Goal: Information Seeking & Learning: Learn about a topic

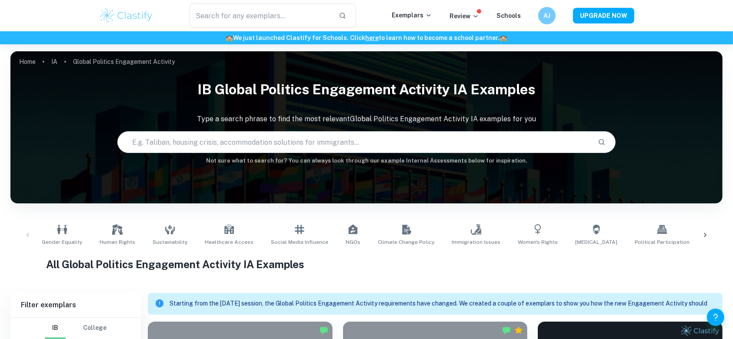
drag, startPoint x: 0, startPoint y: 0, endPoint x: 0, endPoint y: 134, distance: 134.3
click at [246, 16] on input "text" at bounding box center [261, 15] width 142 height 24
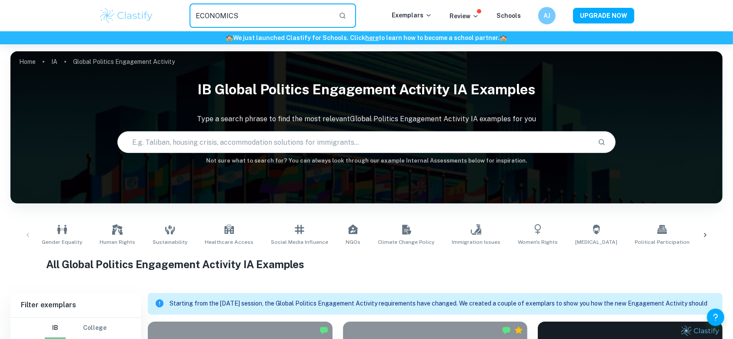
type input "ECONOMICS"
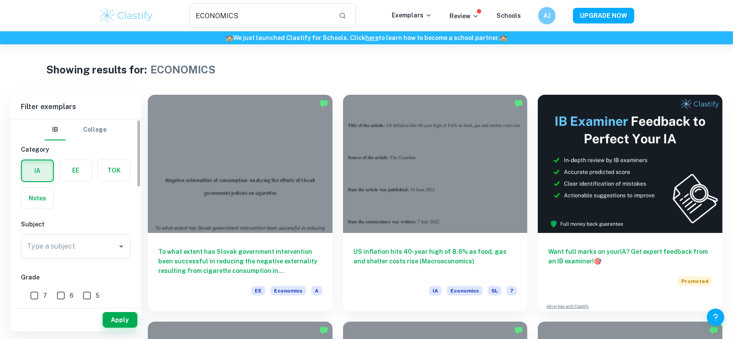
click at [72, 171] on label "button" at bounding box center [76, 170] width 32 height 21
click at [0, 0] on input "radio" at bounding box center [0, 0] width 0 height 0
click at [47, 297] on span "A" at bounding box center [46, 297] width 4 height 10
click at [44, 297] on input "A" at bounding box center [35, 296] width 17 height 17
checkbox input "true"
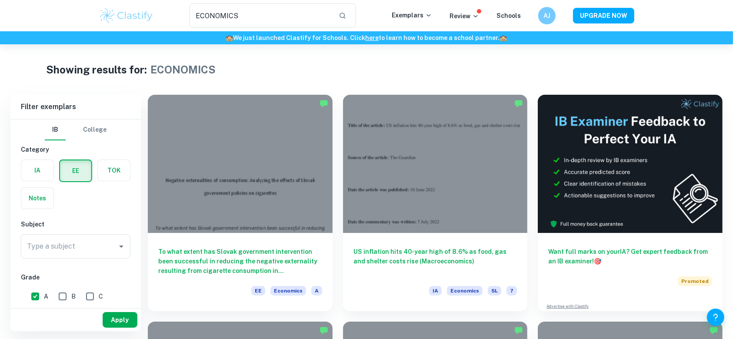
click at [112, 322] on button "Apply" at bounding box center [120, 320] width 35 height 16
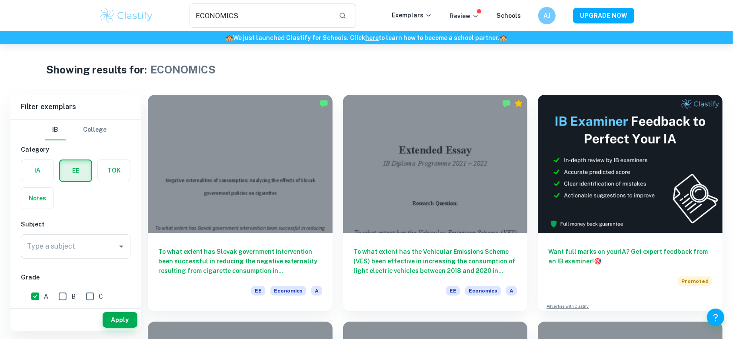
click at [270, 29] on div "ECONOMICS ​ Exemplars Review Schools AJ UPGRADE NOW" at bounding box center [366, 15] width 733 height 31
click at [269, 27] on input "ECONOMICS" at bounding box center [261, 15] width 142 height 24
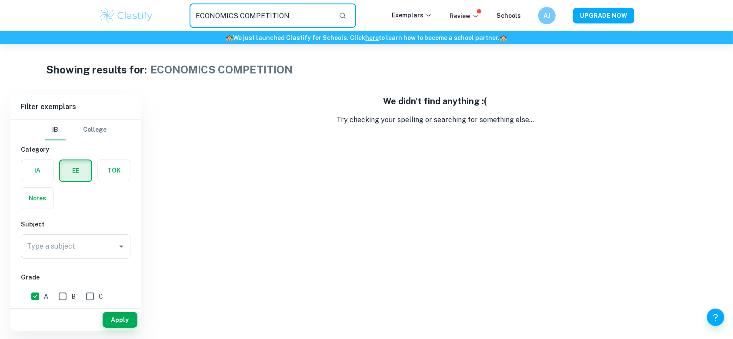
drag, startPoint x: 243, startPoint y: 16, endPoint x: 185, endPoint y: 14, distance: 57.4
click at [185, 14] on div "ECONOMICS COMPETITION ​" at bounding box center [273, 15] width 238 height 24
type input "COMPETITION"
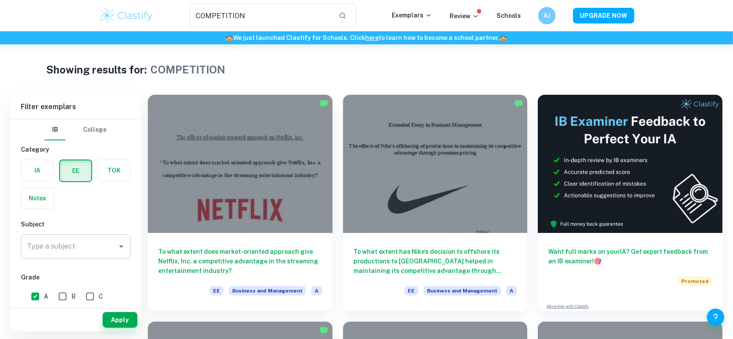
click at [38, 250] on div "Type a subject Type a subject" at bounding box center [76, 246] width 110 height 24
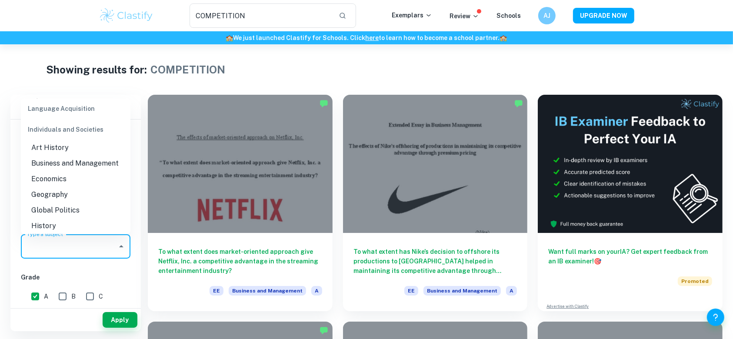
scroll to position [750, 0]
click at [47, 186] on li "Economics" at bounding box center [76, 179] width 110 height 16
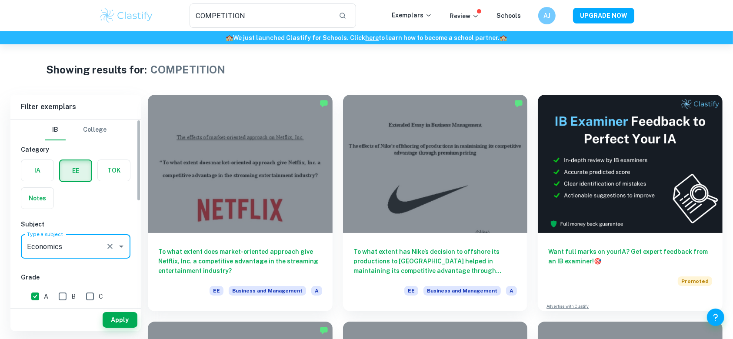
type input "Economics"
click at [114, 320] on button "Apply" at bounding box center [120, 320] width 35 height 16
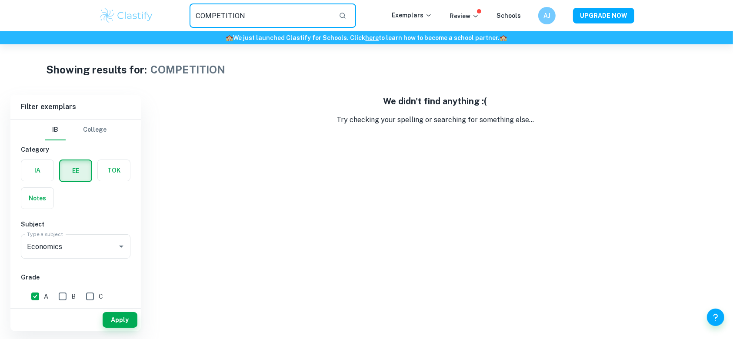
click at [256, 12] on input "COMPETITION" at bounding box center [261, 15] width 142 height 24
type input ","
click at [256, 12] on input "monopoly" at bounding box center [261, 15] width 142 height 24
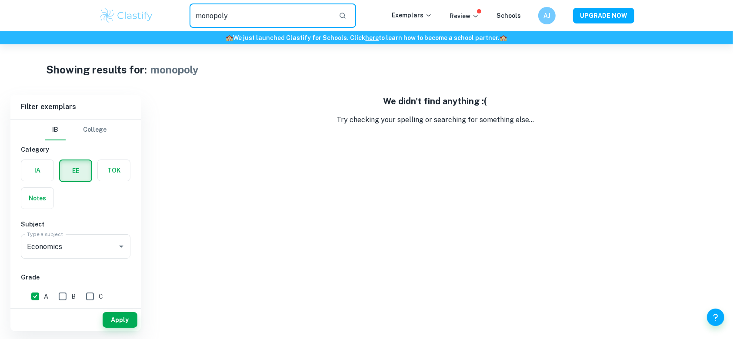
click at [256, 12] on input "monopoly" at bounding box center [261, 15] width 142 height 24
type input "i"
click at [256, 12] on input "i" at bounding box center [261, 15] width 142 height 24
click at [256, 12] on input "oligopoly" at bounding box center [261, 15] width 142 height 24
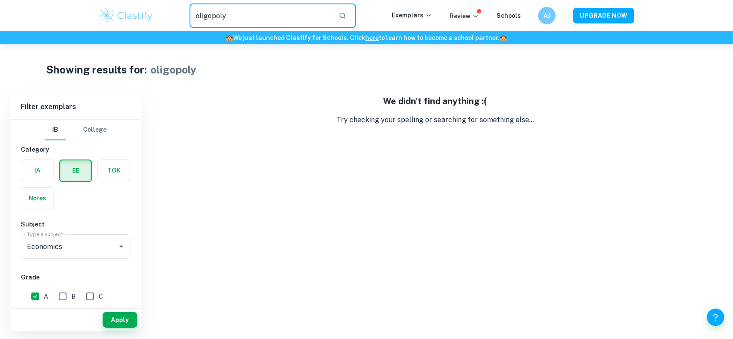
click at [256, 12] on input "oligopoly" at bounding box center [261, 15] width 142 height 24
type input "market"
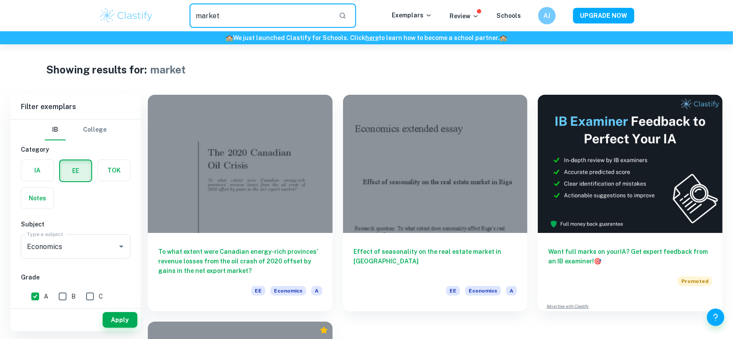
click at [256, 12] on input "market" at bounding box center [261, 15] width 142 height 24
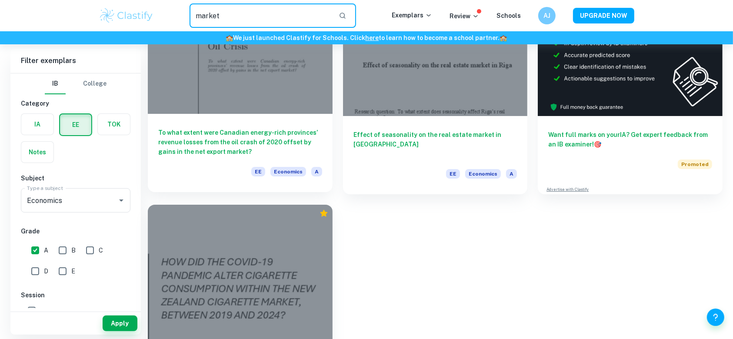
scroll to position [199, 0]
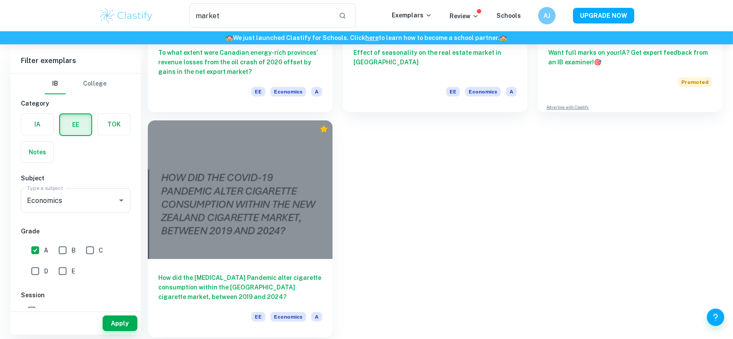
click at [170, 246] on div at bounding box center [240, 189] width 185 height 138
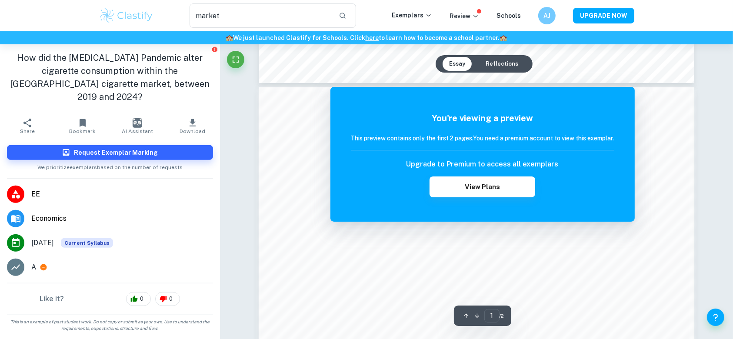
scroll to position [1007, 0]
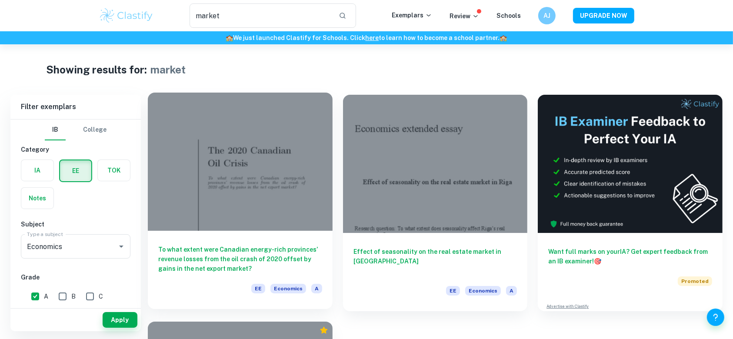
click at [265, 214] on div at bounding box center [240, 162] width 185 height 138
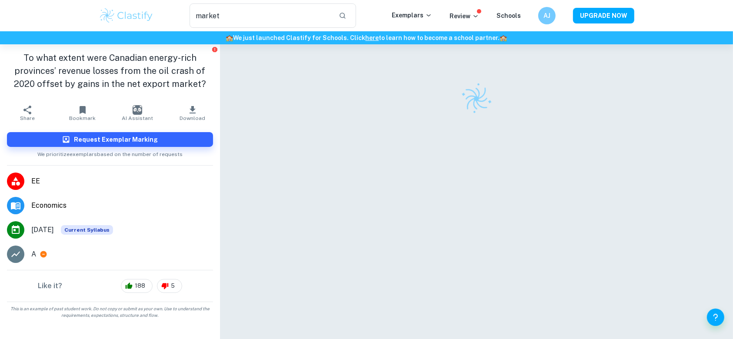
scroll to position [44, 0]
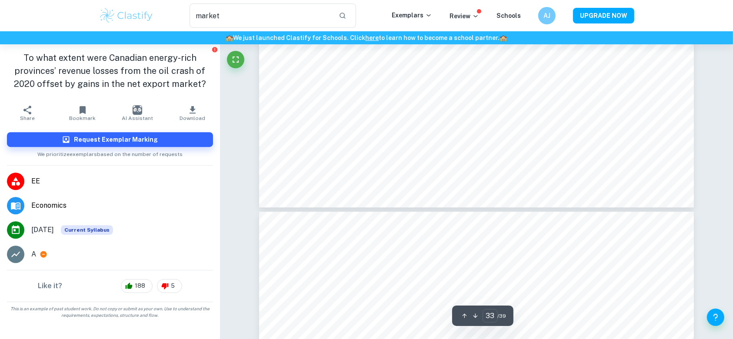
type input "34"
click at [106, 84] on h1 "To what extent were Canadian energy-rich provinces’ revenue losses from the oil…" at bounding box center [110, 70] width 206 height 39
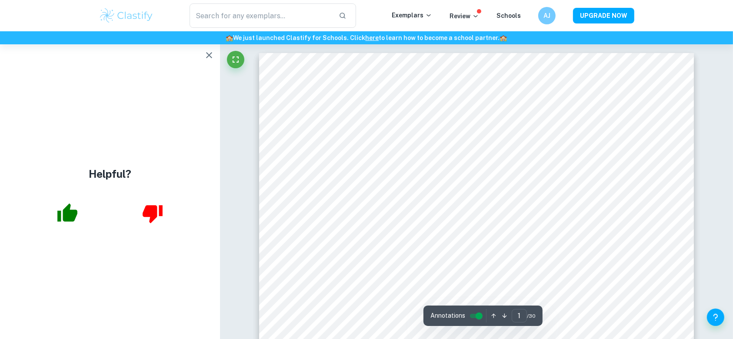
scroll to position [7, 0]
